Goal: Information Seeking & Learning: Learn about a topic

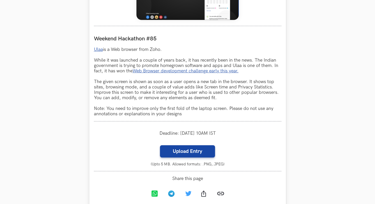
scroll to position [268, 0]
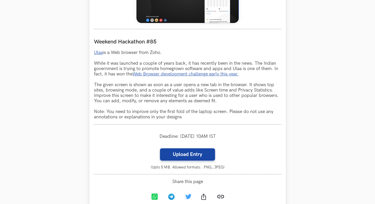
click at [182, 75] on link "Web Browser development challenge early this year." at bounding box center [186, 73] width 106 height 5
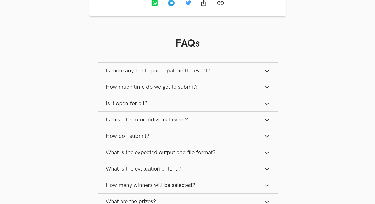
scroll to position [462, 0]
click at [220, 71] on button "Is there any fee to participate in the event?" at bounding box center [188, 70] width 180 height 16
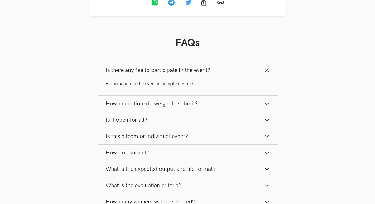
click at [220, 71] on button "Is there any fee to participate in the event?" at bounding box center [188, 70] width 180 height 16
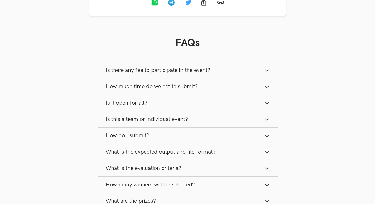
click at [214, 86] on button "How much time do we get to submit?" at bounding box center [188, 87] width 180 height 16
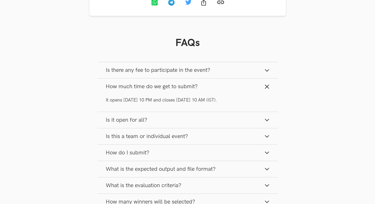
scroll to position [470, 0]
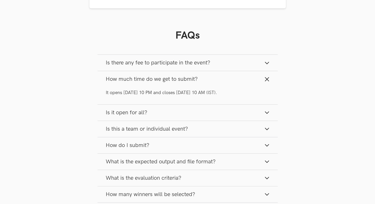
click at [209, 80] on button "How much time do we get to submit?" at bounding box center [188, 79] width 180 height 16
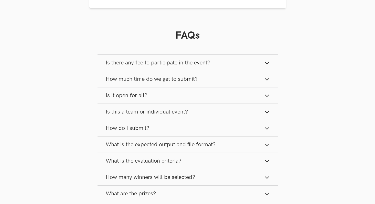
click at [202, 92] on button "Is it open for all?" at bounding box center [188, 96] width 180 height 16
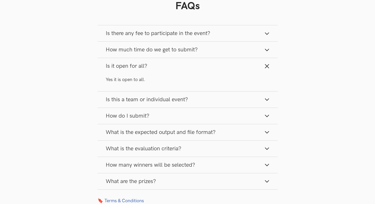
click at [198, 101] on button "Is this a team or individual event?" at bounding box center [188, 100] width 180 height 16
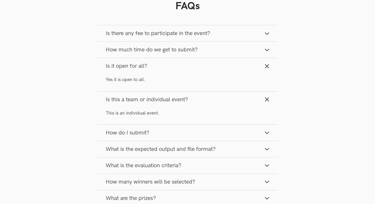
scroll to position [504, 0]
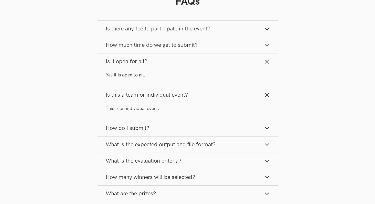
click at [190, 95] on button "Is this a team or individual event?" at bounding box center [188, 95] width 180 height 16
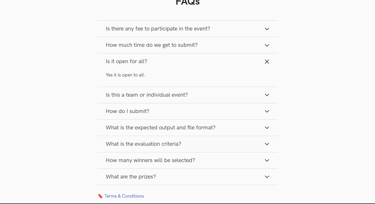
click at [190, 67] on button "Is it open for all?" at bounding box center [188, 62] width 180 height 16
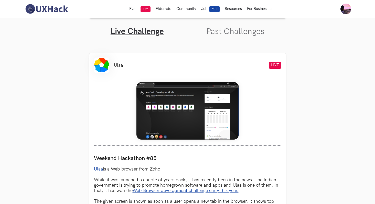
scroll to position [0, 0]
